Goal: Transaction & Acquisition: Purchase product/service

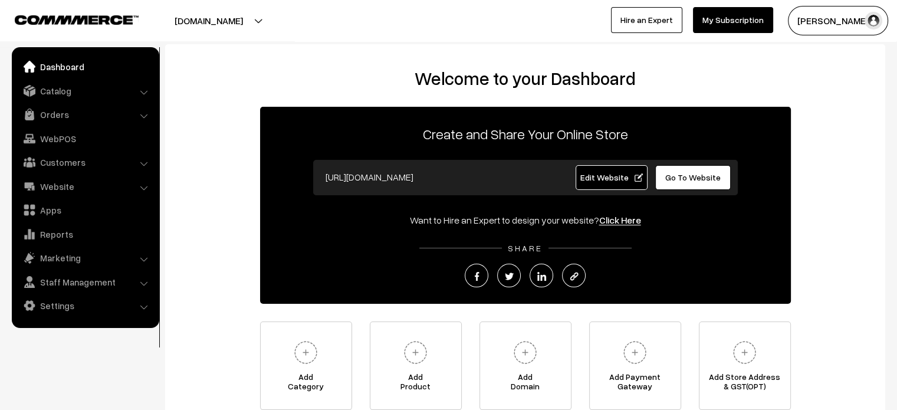
click at [721, 21] on link "My Subscription" at bounding box center [733, 20] width 80 height 26
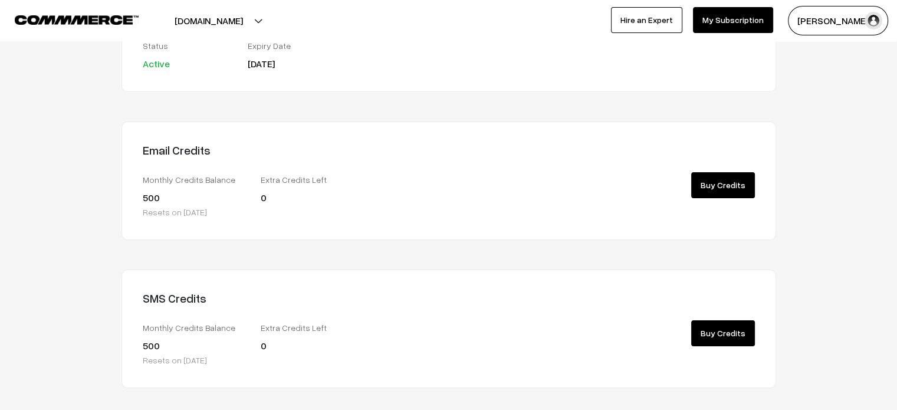
scroll to position [159, 0]
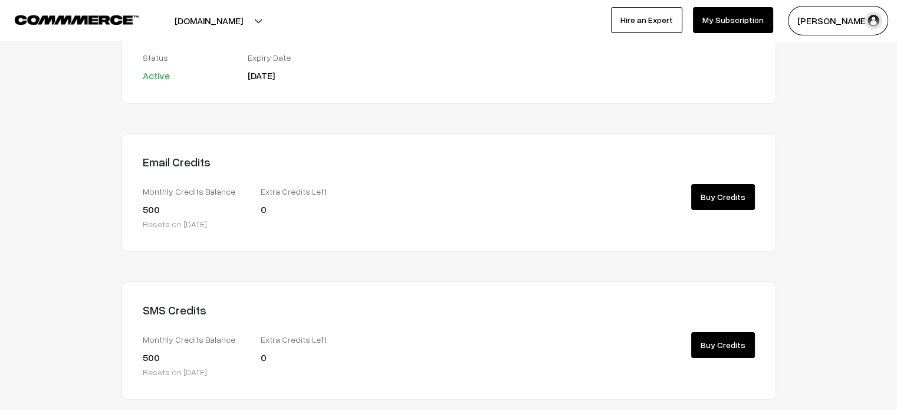
click at [730, 205] on link "Buy Credits" at bounding box center [723, 197] width 64 height 26
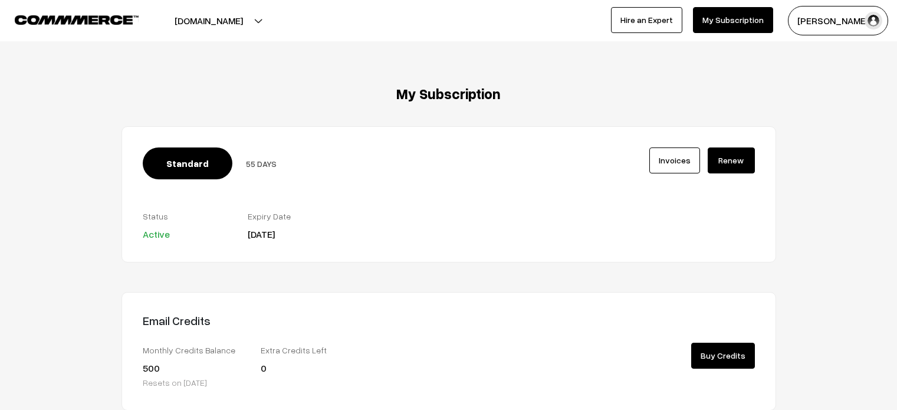
scroll to position [149, 0]
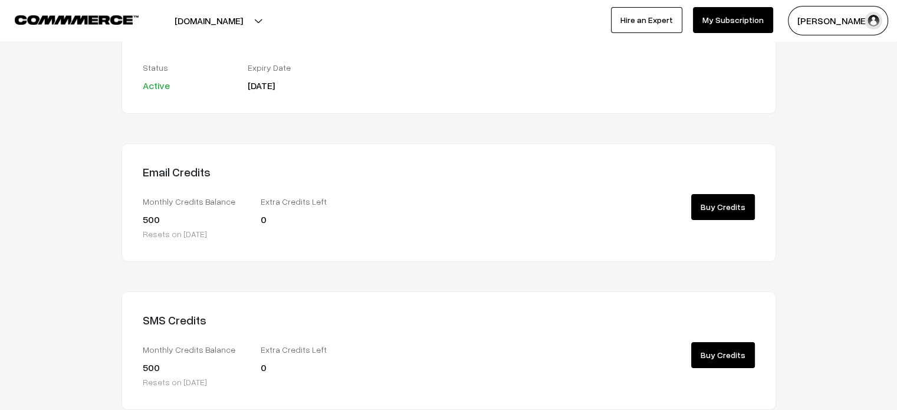
click at [728, 219] on link "Buy Credits" at bounding box center [723, 207] width 64 height 26
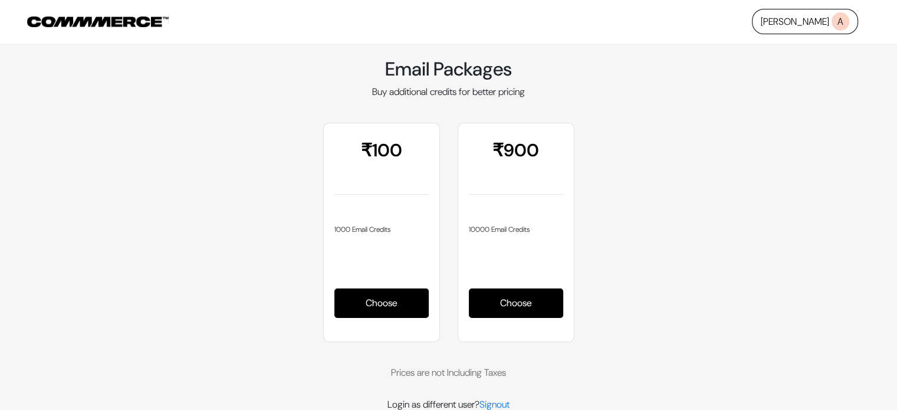
scroll to position [1, 0]
